Goal: Check status: Check status

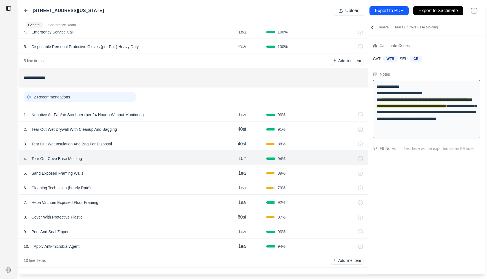
scroll to position [92, 0]
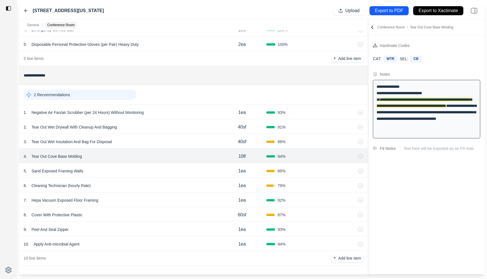
click at [26, 10] on icon at bounding box center [26, 11] width 3 height 3
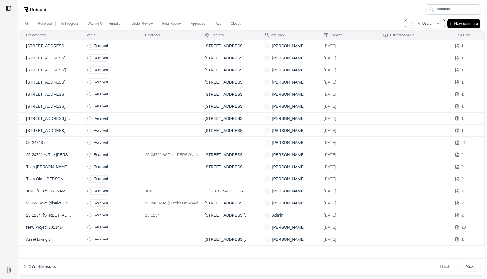
click at [134, 80] on td "Received" at bounding box center [108, 82] width 59 height 12
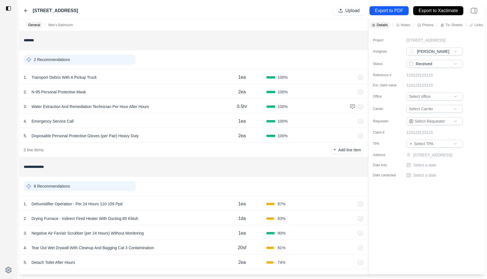
click at [156, 106] on div "3 . Water Extraction And Remediation Technician Per Hour After Hours" at bounding box center [121, 107] width 194 height 8
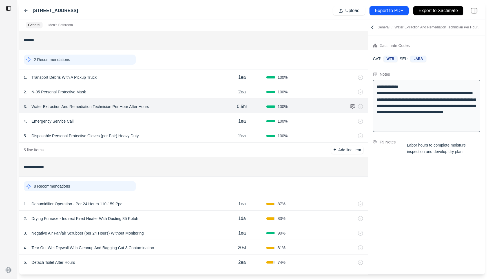
click at [25, 10] on icon at bounding box center [26, 11] width 3 height 3
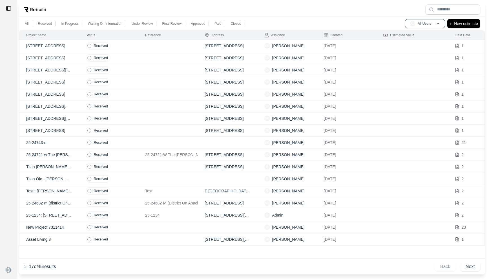
click at [135, 125] on td "Received" at bounding box center [108, 131] width 59 height 12
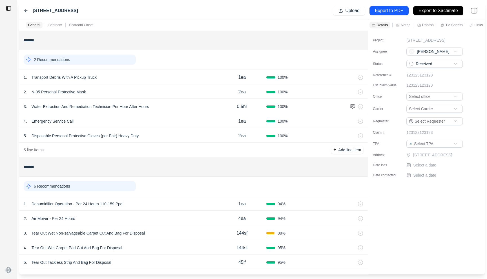
click at [25, 10] on icon at bounding box center [26, 10] width 5 height 5
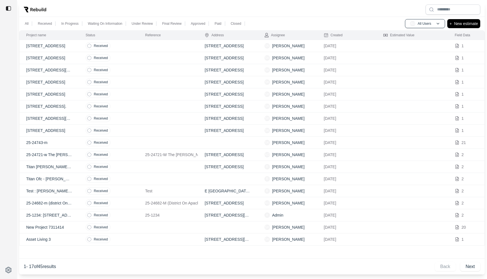
click at [112, 93] on td "Received" at bounding box center [108, 94] width 59 height 12
